Goal: Information Seeking & Learning: Check status

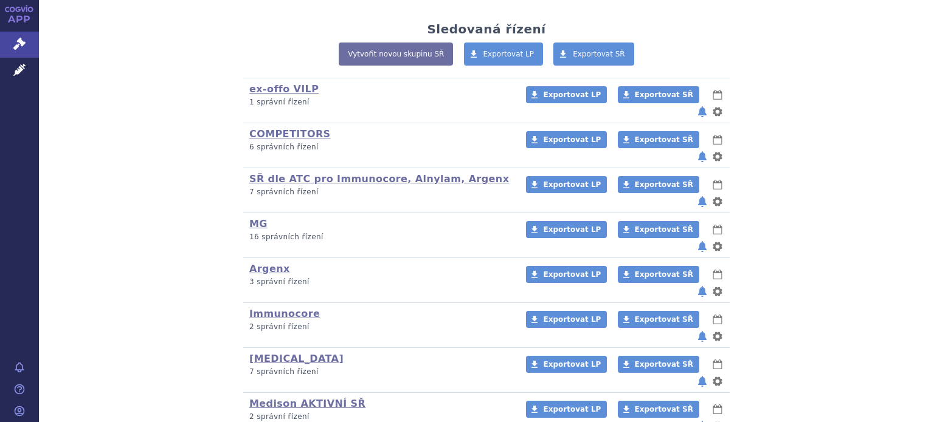
scroll to position [280, 0]
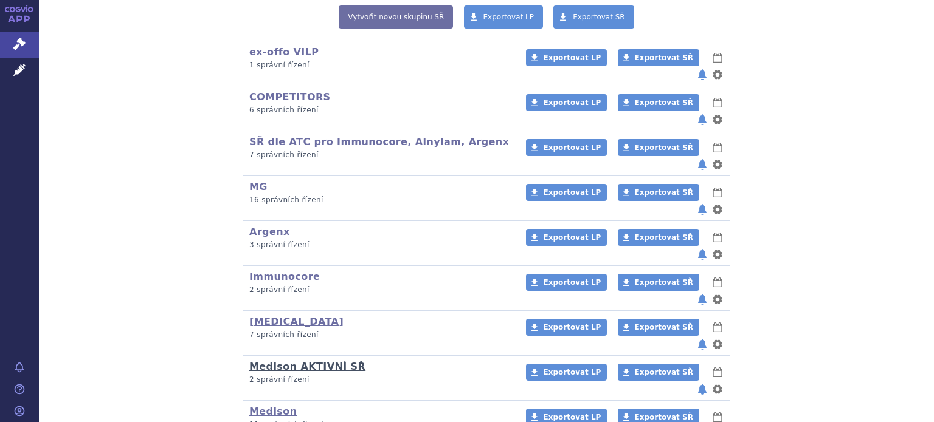
click at [311, 361] on link "Medison AKTIVNÍ SŘ" at bounding box center [307, 367] width 116 height 12
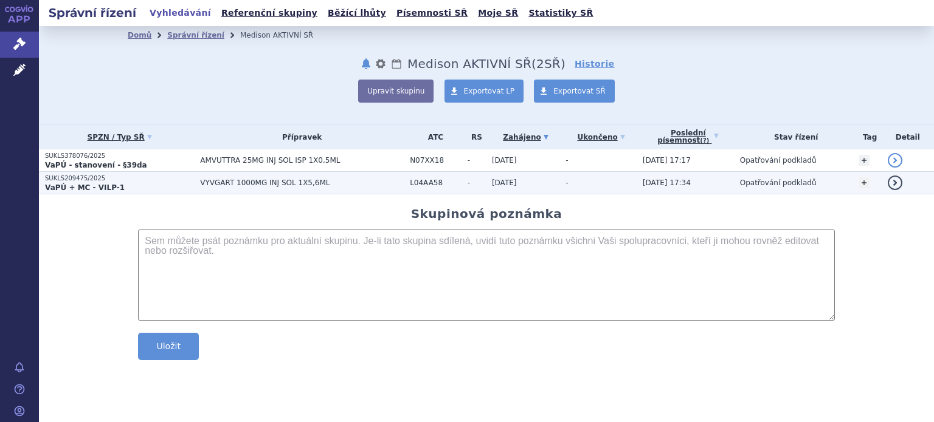
click at [97, 185] on strong "VaPÚ + MC - VILP-1" at bounding box center [85, 188] width 80 height 9
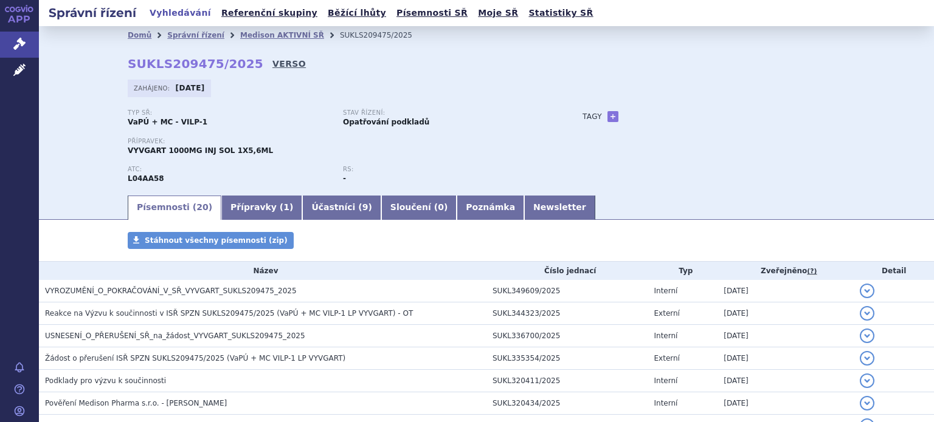
click at [272, 63] on link "VERSO" at bounding box center [288, 64] width 33 height 12
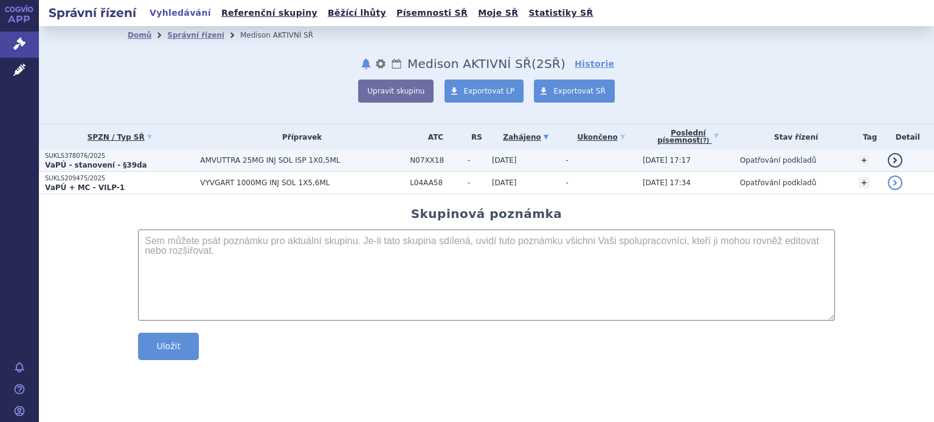
click at [211, 157] on span "AMVUTTRA 25MG INJ SOL ISP 1X0,5ML" at bounding box center [302, 160] width 204 height 9
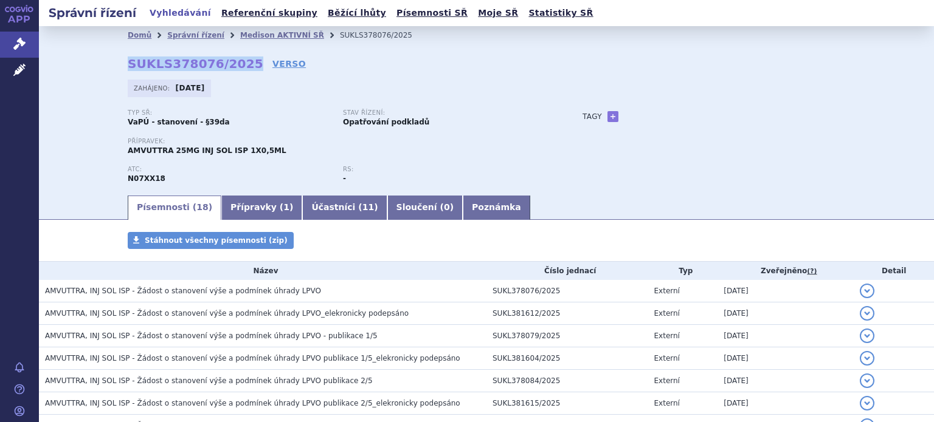
drag, startPoint x: 236, startPoint y: 61, endPoint x: 109, endPoint y: 61, distance: 126.4
click at [109, 61] on div "Domů Správní řízení Medison AKTIVNÍ SŘ SUKLS378076/2025 SUKLS378076/2025 VERSO …" at bounding box center [486, 119] width 766 height 150
copy strong "SUKLS378076/2025"
